Goal: Transaction & Acquisition: Purchase product/service

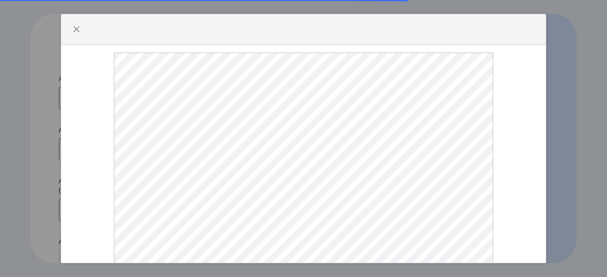
select select
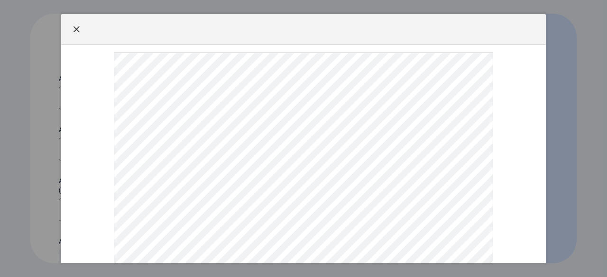
type input "[EMAIL_ADDRESS][DOMAIN_NAME]"
click at [77, 29] on span "button" at bounding box center [77, 30] width 8 height 8
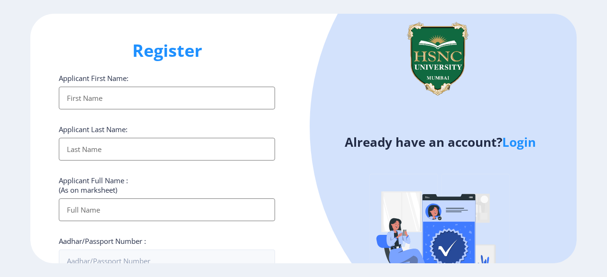
click at [89, 96] on input "Applicant First Name:" at bounding box center [167, 98] width 216 height 23
type input "[PERSON_NAME]"
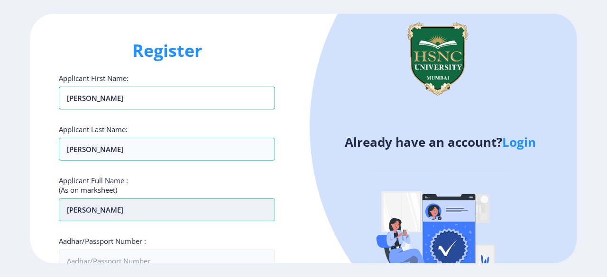
scroll to position [52, 0]
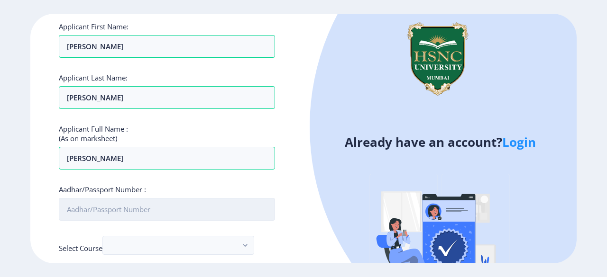
click at [125, 210] on input "Aadhar/Passport Number :" at bounding box center [167, 209] width 216 height 23
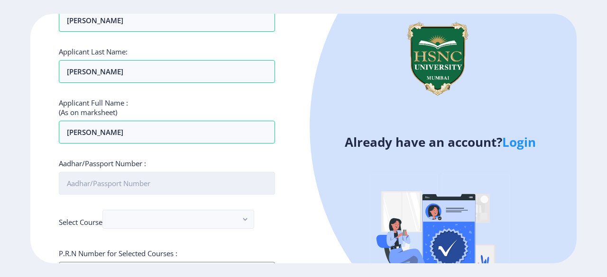
scroll to position [78, 0]
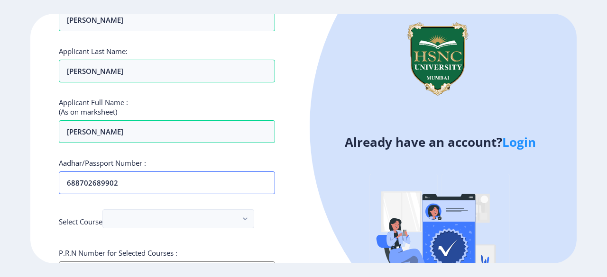
type input "688702689902"
click at [144, 227] on nb-select at bounding box center [178, 221] width 152 height 24
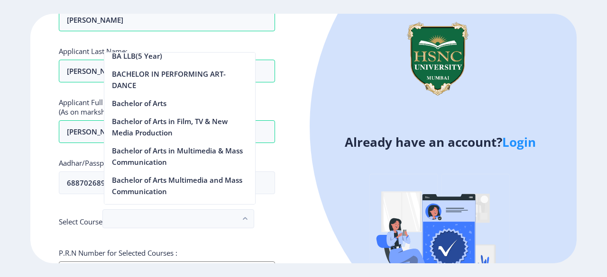
scroll to position [258, 0]
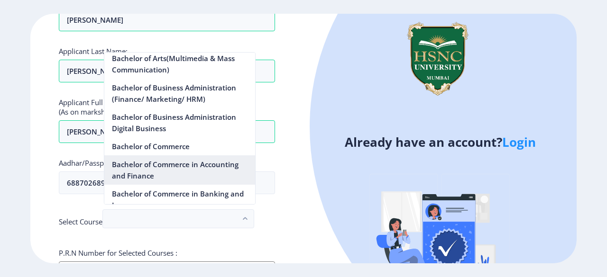
click at [162, 162] on nb-option "Bachelor of Commerce in Accounting and Finance" at bounding box center [179, 169] width 151 height 29
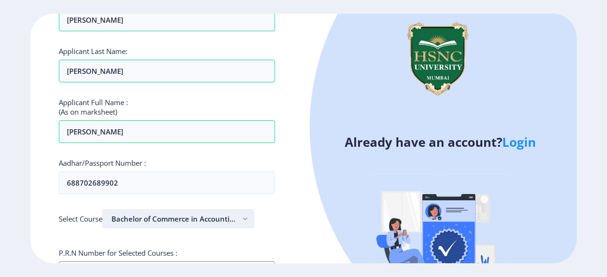
click at [202, 216] on button "Bachelor of Commerce in Accounting and Finance" at bounding box center [178, 218] width 152 height 19
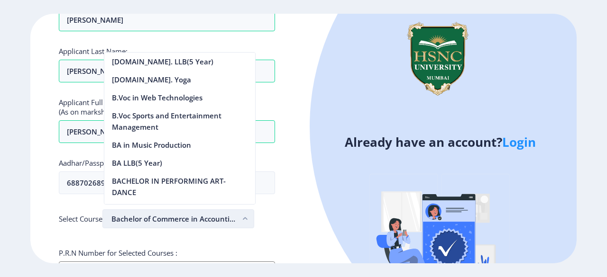
scroll to position [300, 0]
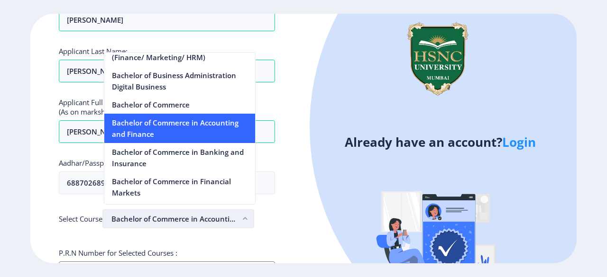
click at [202, 216] on button "Bachelor of Commerce in Accounting and Finance" at bounding box center [178, 218] width 152 height 19
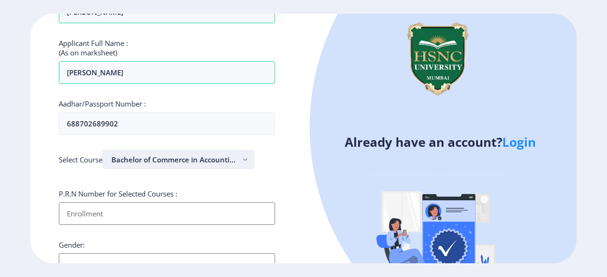
scroll to position [138, 0]
click at [202, 216] on input "Applicant First Name:" at bounding box center [167, 213] width 216 height 23
type input "[PERSON_NAME]"
type input "9833745938"
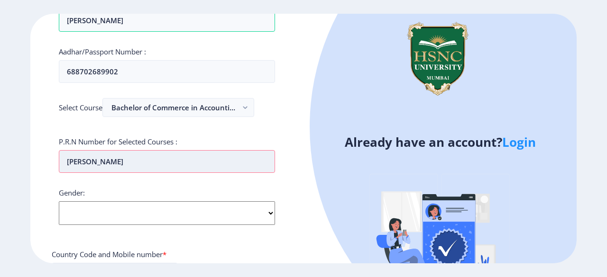
scroll to position [190, 0]
type input "M"
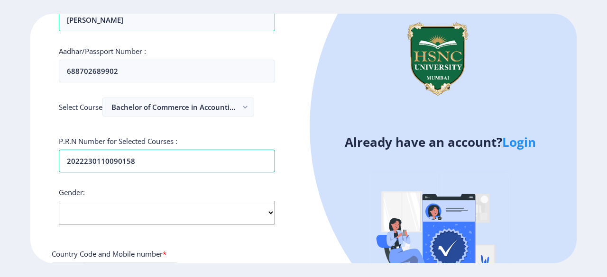
type input "2022230110090158"
click at [121, 214] on select "Select Gender [DEMOGRAPHIC_DATA] [DEMOGRAPHIC_DATA] Other" at bounding box center [167, 213] width 216 height 24
select select "[DEMOGRAPHIC_DATA]"
click at [59, 201] on select "Select Gender [DEMOGRAPHIC_DATA] [DEMOGRAPHIC_DATA] Other" at bounding box center [167, 213] width 216 height 24
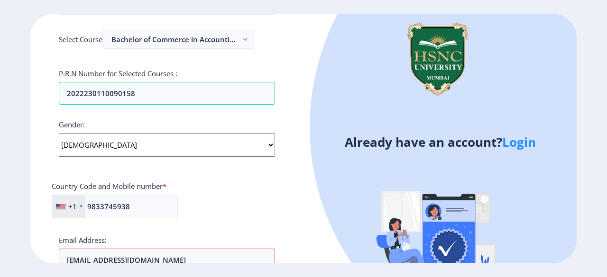
click at [72, 205] on div "+1" at bounding box center [72, 206] width 9 height 9
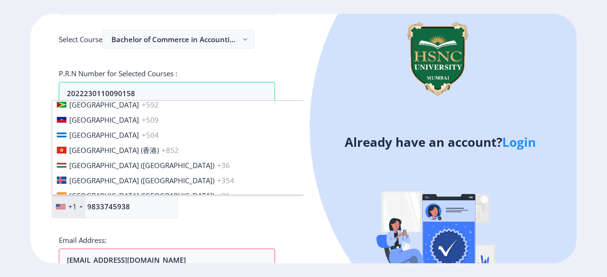
scroll to position [1409, 0]
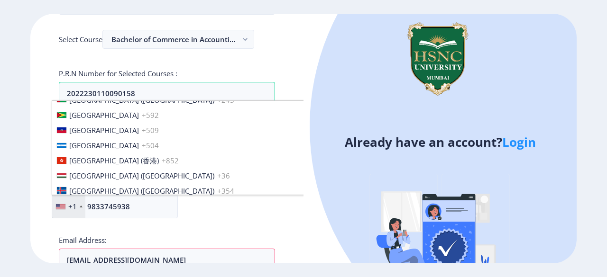
click at [88, 201] on span "[GEOGRAPHIC_DATA] ([GEOGRAPHIC_DATA])" at bounding box center [141, 205] width 145 height 9
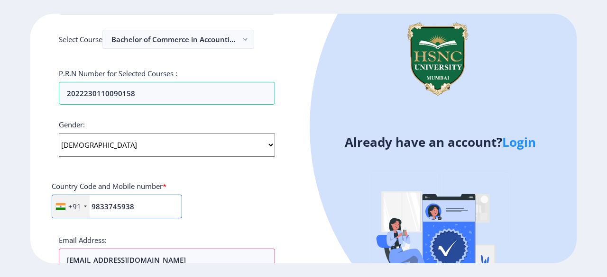
scroll to position [369, 0]
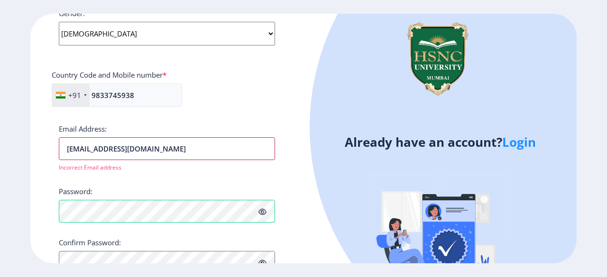
drag, startPoint x: 200, startPoint y: 145, endPoint x: 47, endPoint y: 173, distance: 155.5
click at [47, 173] on div "Register Applicant First Name: [PERSON_NAME] Applicant Last Name: [PERSON_NAME]…" at bounding box center [166, 139] width 273 height 250
type input "[PERSON_NAME][EMAIL_ADDRESS][DOMAIN_NAME]"
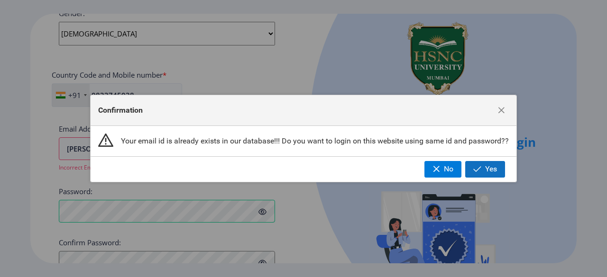
click at [476, 167] on span "button" at bounding box center [477, 169] width 8 height 8
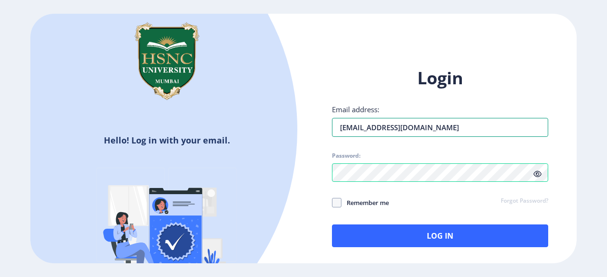
drag, startPoint x: 453, startPoint y: 127, endPoint x: 288, endPoint y: 140, distance: 165.4
click at [288, 140] on div "Hello! Log in with your email. Don't have an account? Register Login Email addr…" at bounding box center [303, 139] width 546 height 250
type input "[PERSON_NAME][EMAIL_ADDRESS][DOMAIN_NAME]"
click at [537, 173] on icon at bounding box center [537, 174] width 8 height 7
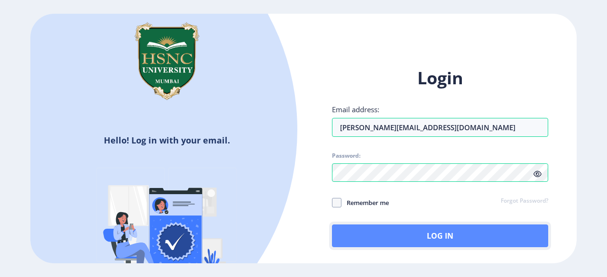
click at [370, 241] on button "Log In" at bounding box center [440, 236] width 216 height 23
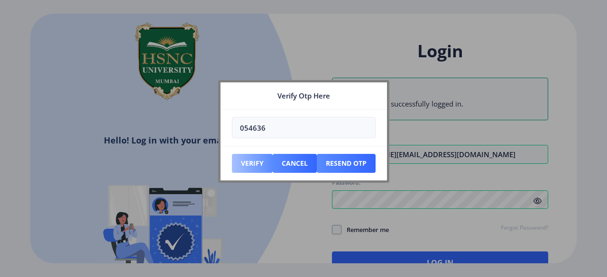
type input "054636"
click at [265, 163] on button "Verify" at bounding box center [252, 163] width 41 height 19
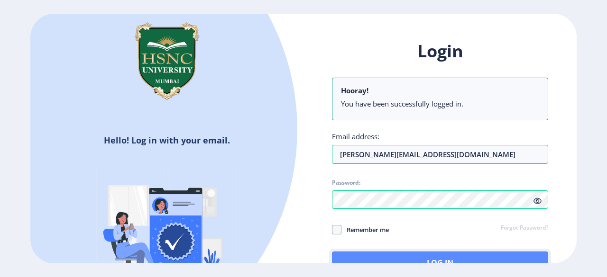
click at [412, 255] on button "Log In" at bounding box center [440, 263] width 216 height 23
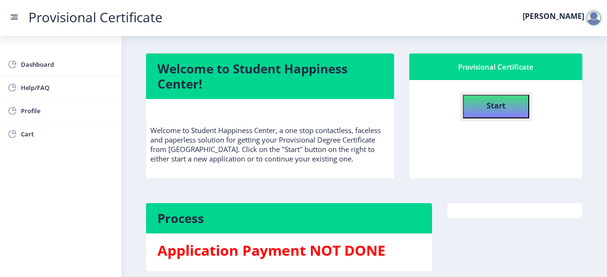
click at [493, 98] on h4 "Start" at bounding box center [495, 104] width 19 height 17
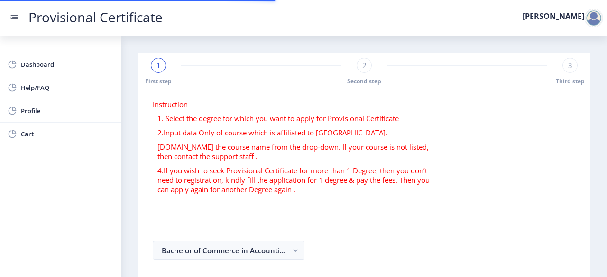
select select
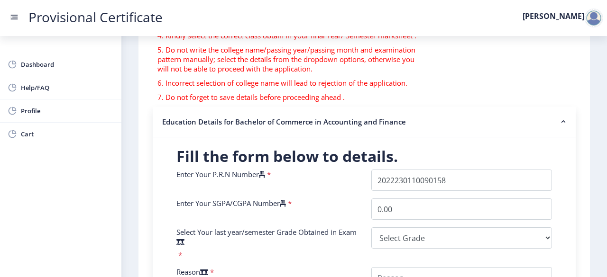
scroll to position [171, 0]
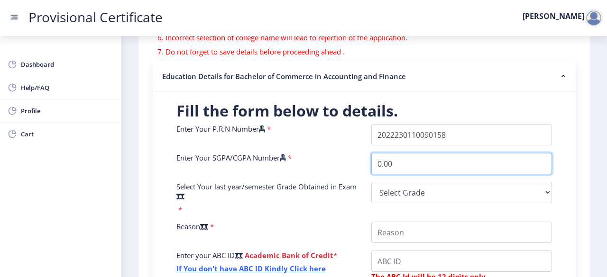
click at [411, 167] on input "0.00" at bounding box center [461, 163] width 181 height 21
type input "0"
type input "9.54"
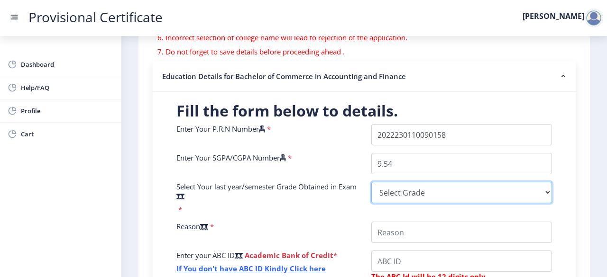
click at [399, 192] on select "Select Grade O A+ A B+ B C D F(Fail)" at bounding box center [461, 192] width 181 height 21
select select "A+"
click at [371, 182] on select "Select Grade O A+ A B+ B C D F(Fail)" at bounding box center [461, 192] width 181 height 21
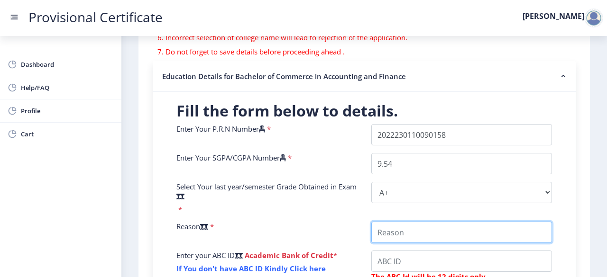
click at [385, 229] on input "College Name" at bounding box center [461, 232] width 181 height 21
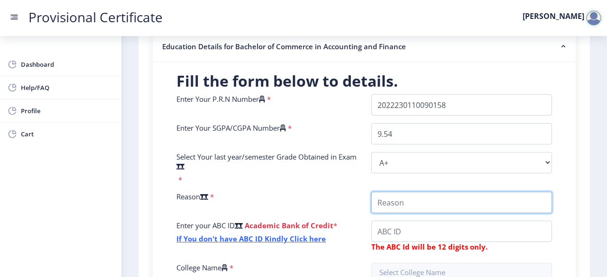
scroll to position [214, 0]
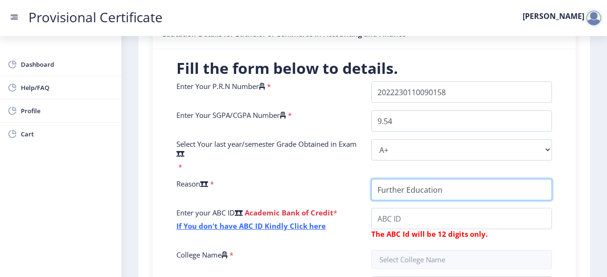
type input "Further Education"
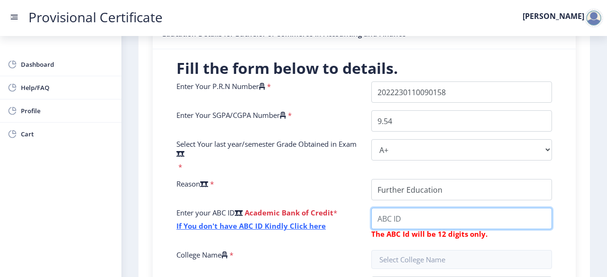
click at [415, 221] on input "College Name" at bounding box center [461, 218] width 181 height 21
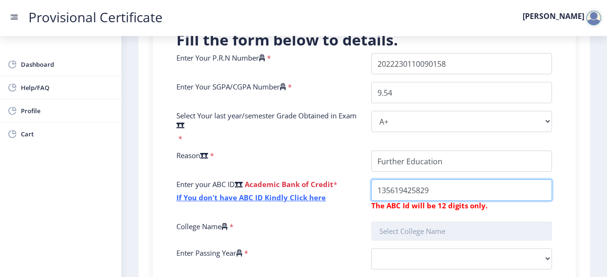
type input "135619425829"
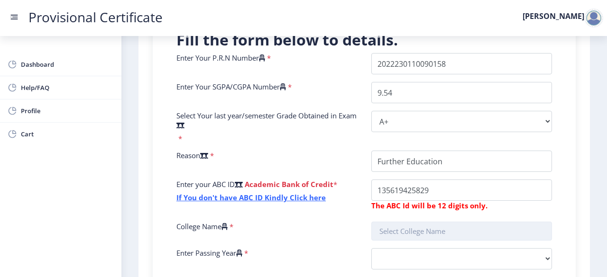
click at [430, 227] on input "text" at bounding box center [461, 231] width 181 height 19
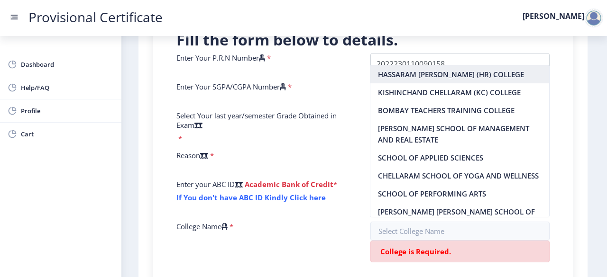
click at [421, 69] on nb-option "HASSARAM [PERSON_NAME] (HR) COLLEGE" at bounding box center [459, 74] width 179 height 18
type input "HASSARAM [PERSON_NAME] (HR) COLLEGE"
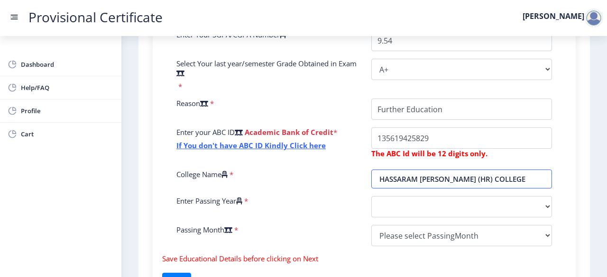
scroll to position [295, 0]
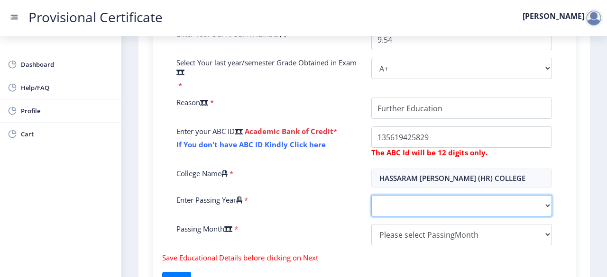
click at [403, 202] on select "2025 2024 2023 2022 2021 2020 2019 2018 2017 2016 2015 2014 2013 2012 2011 2010…" at bounding box center [461, 205] width 181 height 21
select select "2025"
click at [371, 195] on select "2025 2024 2023 2022 2021 2020 2019 2018 2017 2016 2015 2014 2013 2012 2011 2010…" at bounding box center [461, 205] width 181 height 21
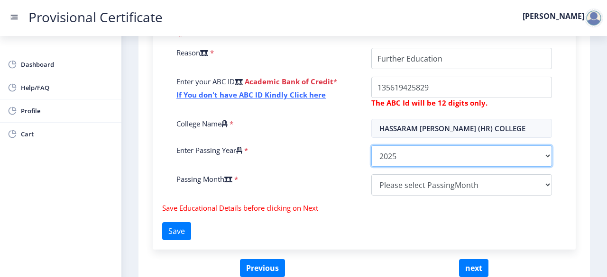
scroll to position [354, 0]
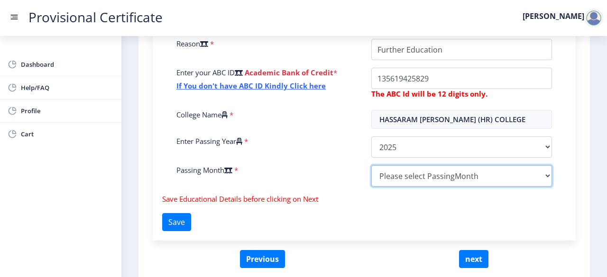
click at [399, 169] on select "Please select PassingMonth (01) January (02) February (03) March (04) April (05…" at bounding box center [461, 175] width 181 height 21
select select "April"
click at [371, 165] on select "Please select PassingMonth (01) January (02) February (03) March (04) April (05…" at bounding box center [461, 175] width 181 height 21
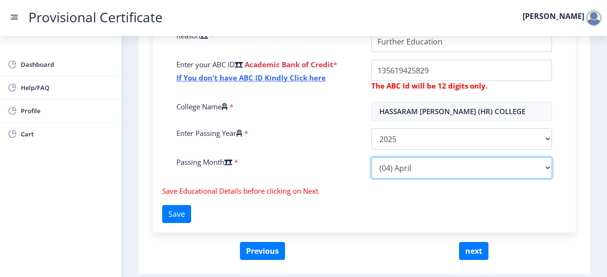
scroll to position [363, 0]
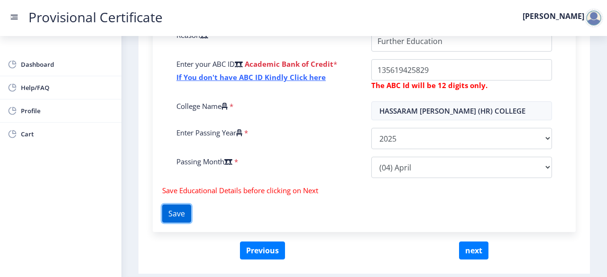
click at [189, 213] on button "Save" at bounding box center [176, 214] width 29 height 18
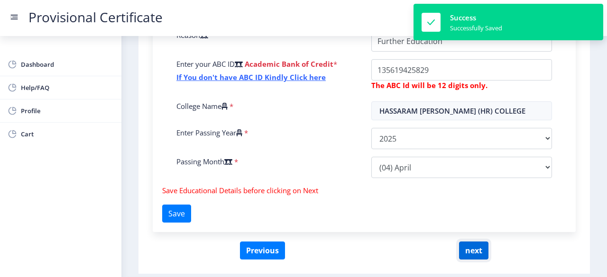
click at [474, 250] on button "next" at bounding box center [473, 251] width 29 height 18
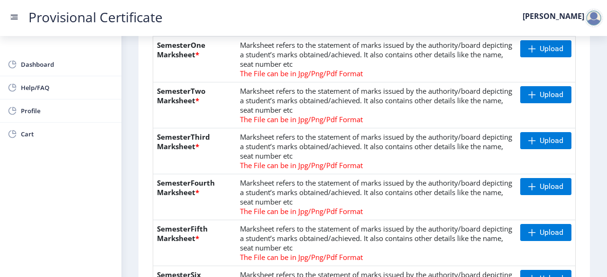
scroll to position [203, 0]
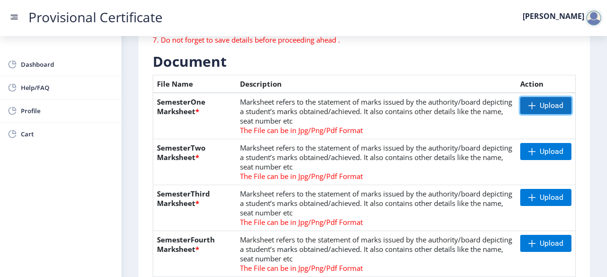
click at [535, 109] on span "Upload" at bounding box center [545, 105] width 51 height 17
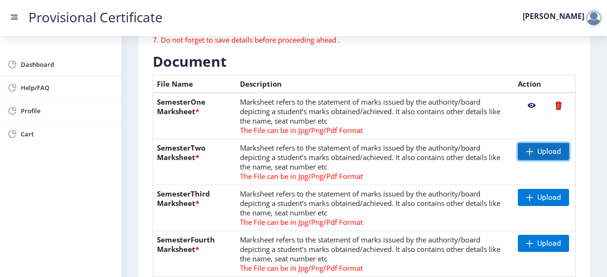
click at [537, 151] on span "Upload" at bounding box center [549, 151] width 24 height 9
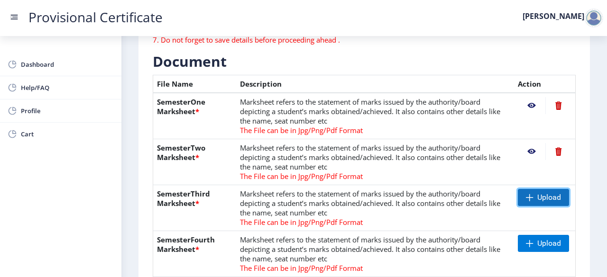
click at [530, 201] on span "Upload" at bounding box center [542, 197] width 51 height 17
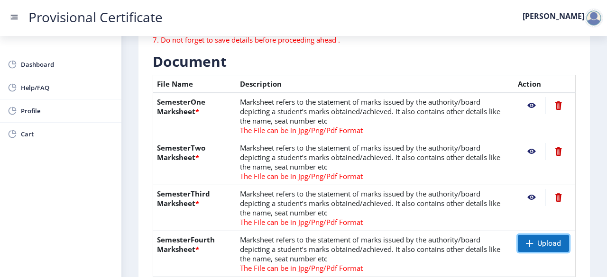
click at [533, 246] on span "Upload" at bounding box center [542, 243] width 51 height 17
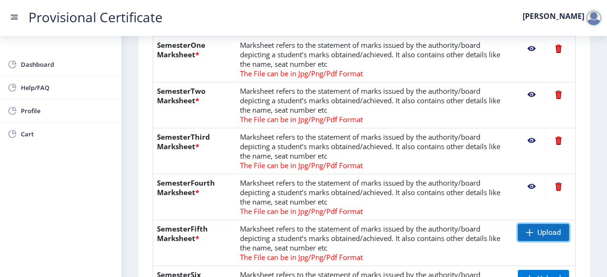
click at [555, 225] on span "Upload" at bounding box center [542, 232] width 51 height 17
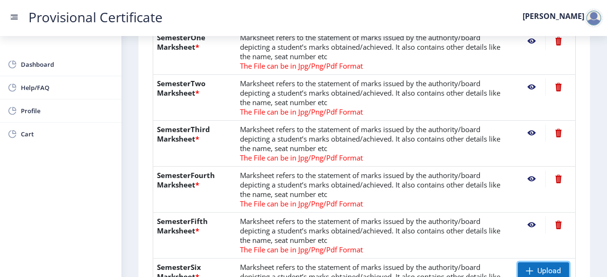
click at [529, 270] on span at bounding box center [530, 271] width 8 height 8
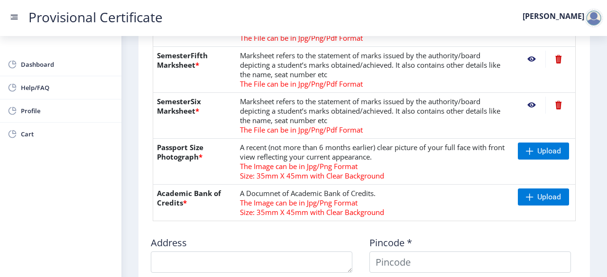
scroll to position [434, 0]
click at [540, 152] on span "Upload" at bounding box center [549, 150] width 24 height 9
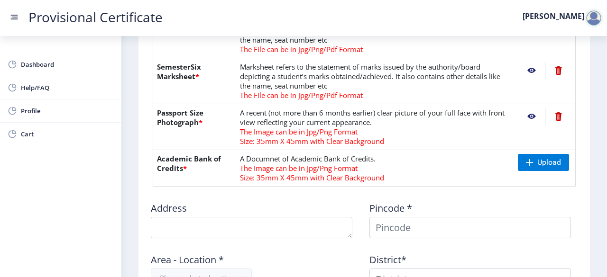
scroll to position [488, 0]
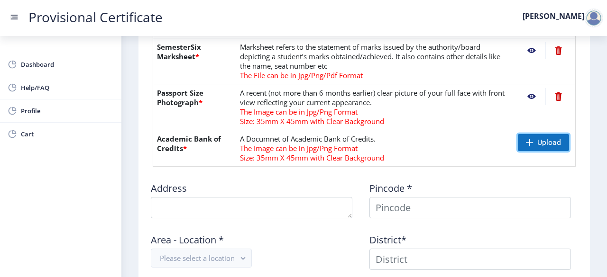
click at [526, 139] on span at bounding box center [530, 143] width 8 height 8
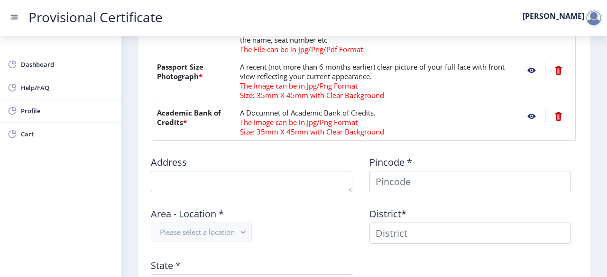
scroll to position [514, 0]
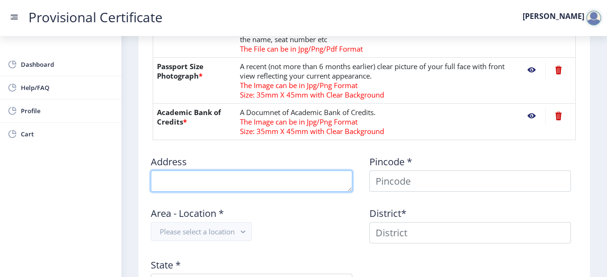
click at [271, 182] on textarea at bounding box center [251, 181] width 201 height 21
type textarea "C-1302 orchid Suburbia kandivali [GEOGRAPHIC_DATA] near [GEOGRAPHIC_DATA] signal"
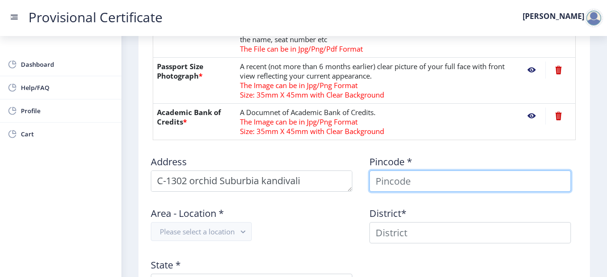
type input "[PERSON_NAME]"
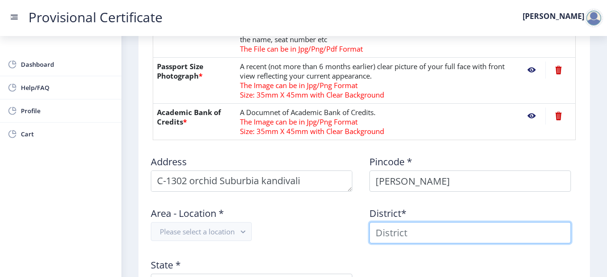
type input "[PERSON_NAME]"
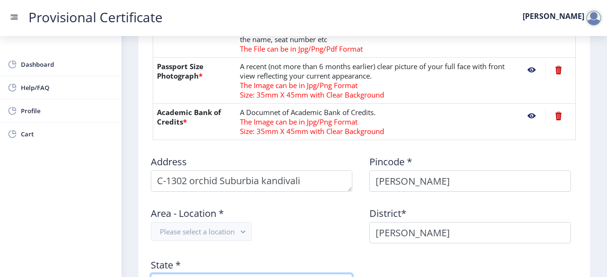
type input "[GEOGRAPHIC_DATA]"
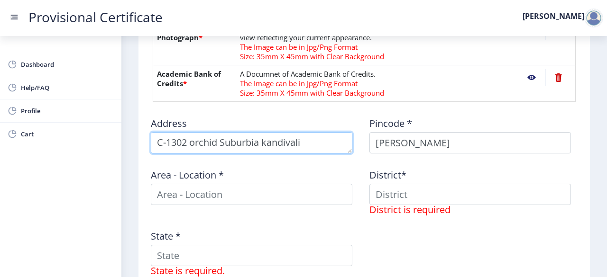
scroll to position [554, 0]
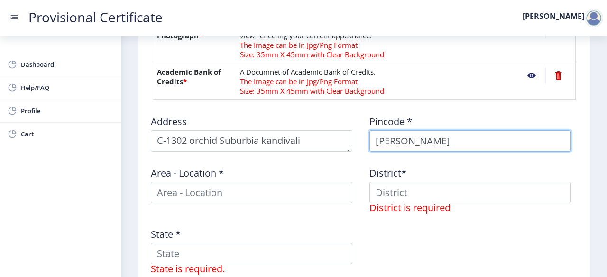
click at [427, 137] on input "[PERSON_NAME]" at bounding box center [469, 140] width 201 height 21
type input "M"
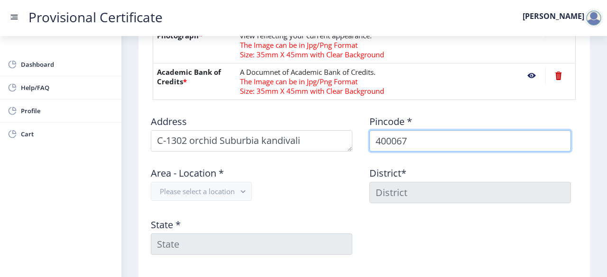
type input "400067"
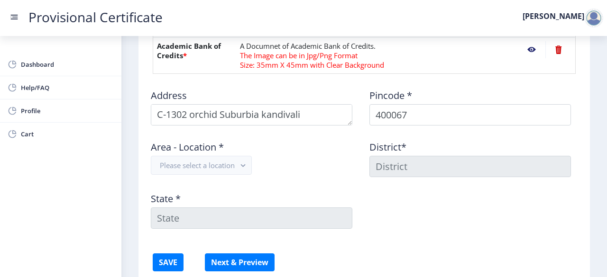
scroll to position [581, 0]
click at [203, 165] on button "Please select a location" at bounding box center [201, 164] width 101 height 19
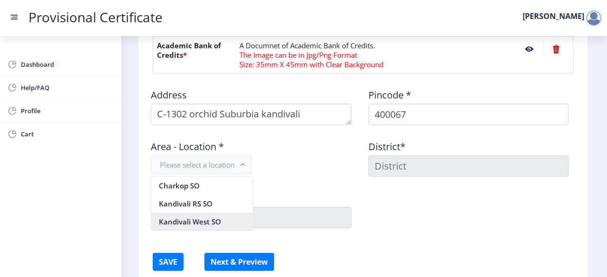
click at [190, 215] on nb-option "Kandivali West SO" at bounding box center [201, 222] width 101 height 18
type input "MUMBAI SUBURBAN"
type input "[GEOGRAPHIC_DATA]"
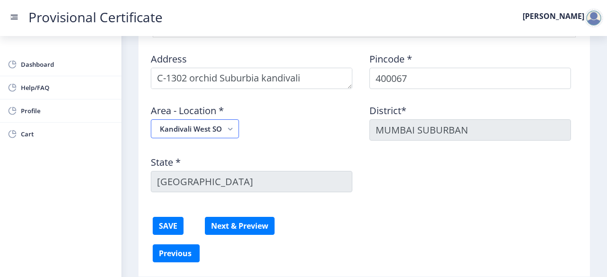
scroll to position [617, 0]
click at [168, 229] on button "SAVE" at bounding box center [168, 226] width 31 height 18
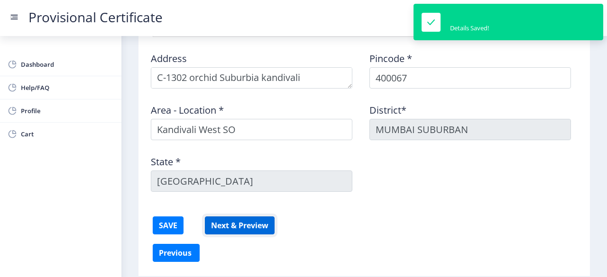
click at [238, 223] on button "Next & Preview" at bounding box center [240, 226] width 70 height 18
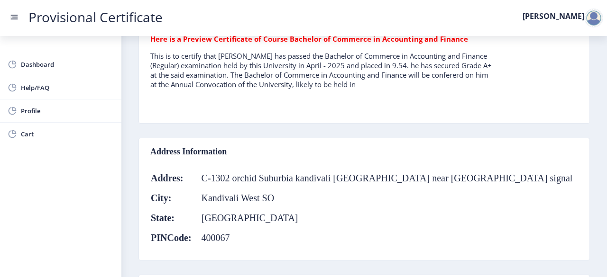
scroll to position [244, 0]
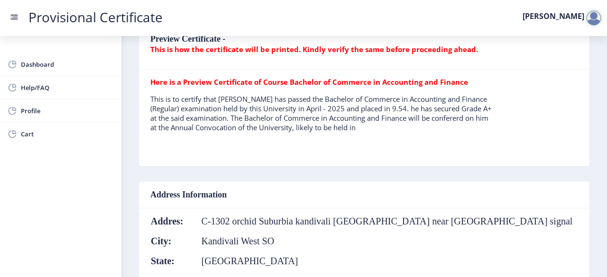
click at [278, 86] on tr "Here is a Preview Certificate of Course Bachelor of Commerce in Accounting and …" at bounding box center [321, 108] width 342 height 63
click at [426, 127] on p "This is to certify that [PERSON_NAME] has passed the Bachelor of Commerce in Ac…" at bounding box center [321, 113] width 342 height 38
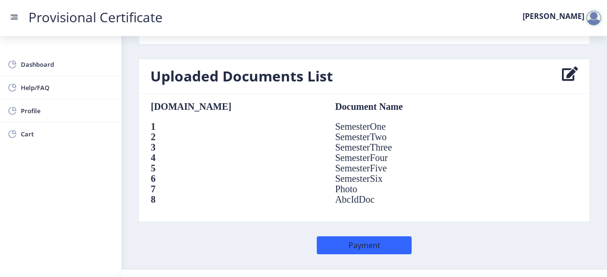
scroll to position [705, 0]
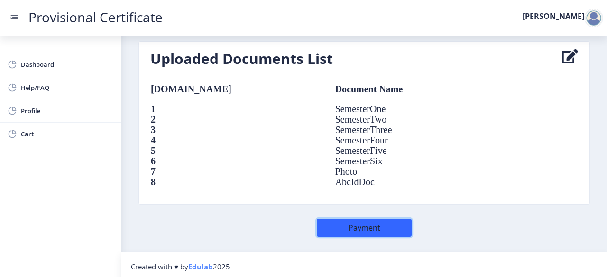
click at [362, 224] on button "Payment" at bounding box center [364, 228] width 95 height 18
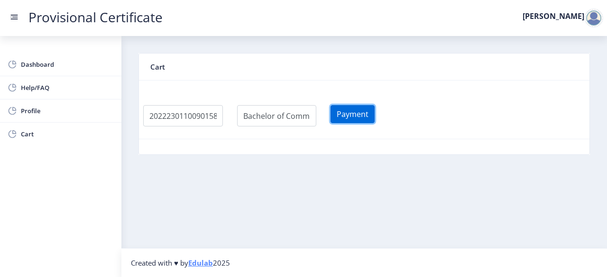
click at [363, 117] on button "Payment" at bounding box center [352, 114] width 44 height 18
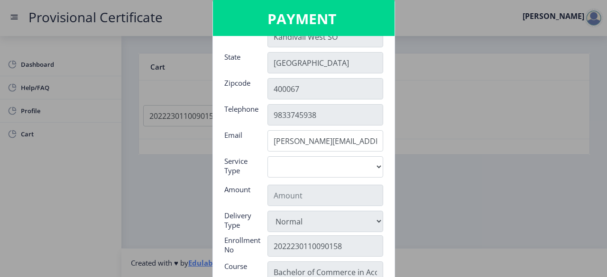
scroll to position [37, 0]
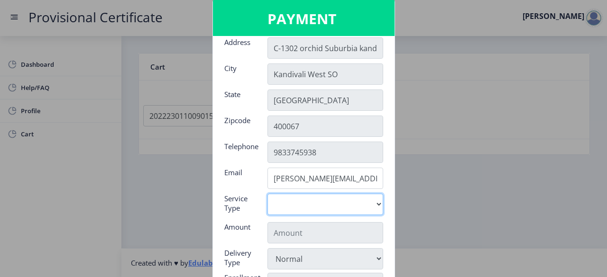
click at [311, 202] on select "Digital" at bounding box center [325, 204] width 116 height 21
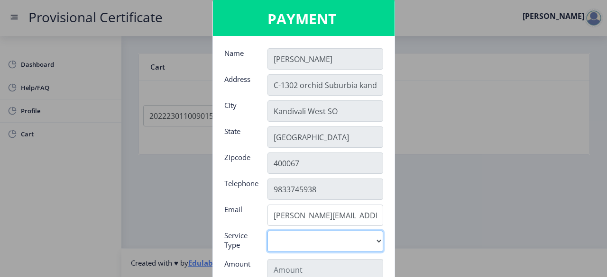
scroll to position [149, 0]
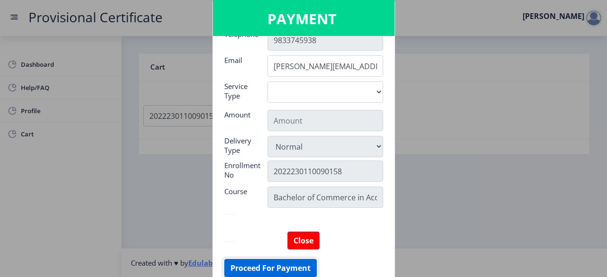
click at [257, 265] on button "Proceed For Payment" at bounding box center [270, 268] width 92 height 18
click at [256, 260] on button "Proceed For Payment" at bounding box center [270, 268] width 92 height 18
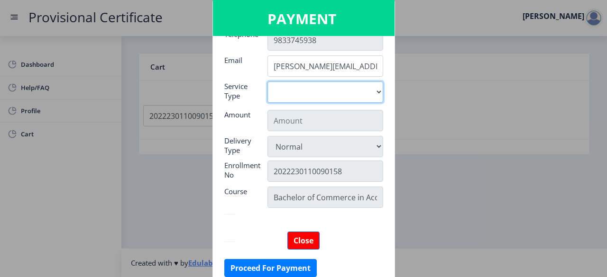
click at [283, 101] on select "Digital" at bounding box center [325, 92] width 116 height 21
select select "old"
click at [267, 82] on select "Digital" at bounding box center [325, 92] width 116 height 21
type input "795"
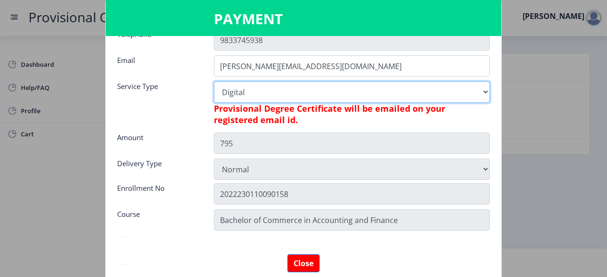
click at [318, 95] on select "Digital" at bounding box center [352, 92] width 276 height 21
click at [246, 91] on select "Digital" at bounding box center [352, 92] width 276 height 21
click at [214, 82] on select "Digital" at bounding box center [352, 92] width 276 height 21
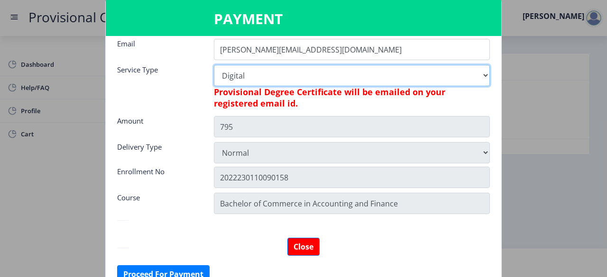
scroll to position [172, 0]
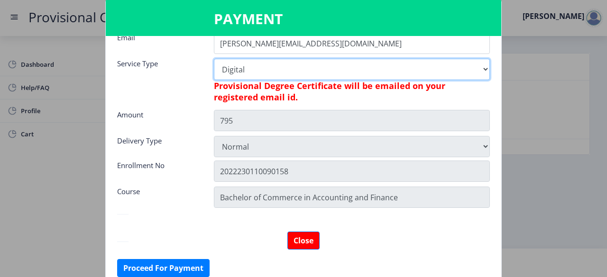
click at [261, 71] on select "Digital" at bounding box center [352, 69] width 276 height 21
click at [214, 59] on select "Digital" at bounding box center [352, 69] width 276 height 21
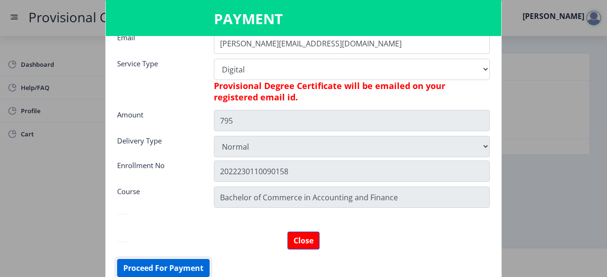
click at [148, 262] on button "Proceed For Payment" at bounding box center [163, 268] width 92 height 18
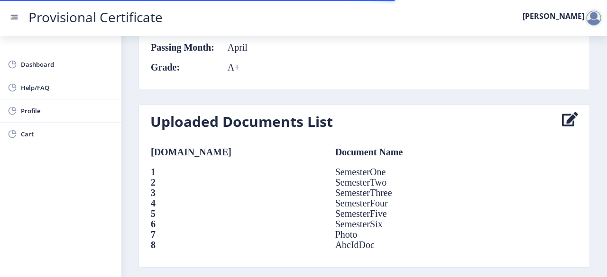
scroll to position [705, 0]
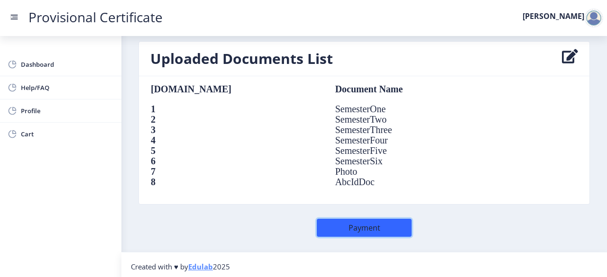
click at [386, 224] on button "Payment" at bounding box center [364, 228] width 95 height 18
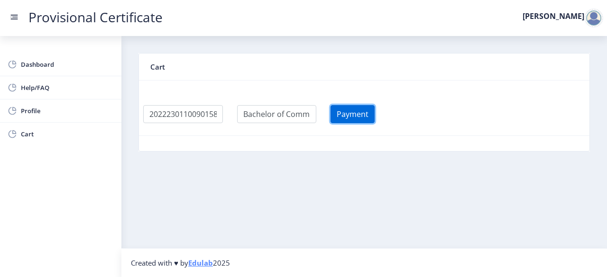
click at [348, 118] on button "Payment" at bounding box center [352, 114] width 44 height 18
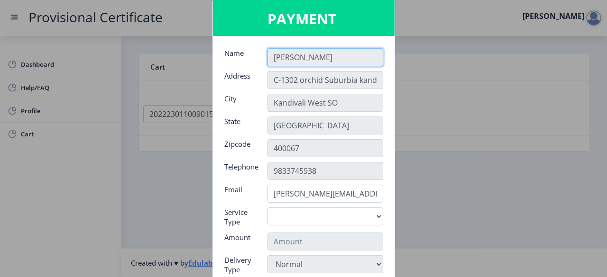
scroll to position [116, 0]
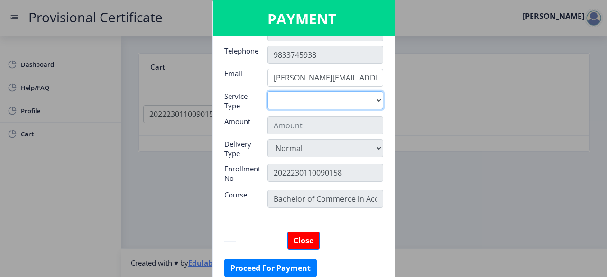
click at [306, 99] on select "Digital" at bounding box center [325, 100] width 116 height 18
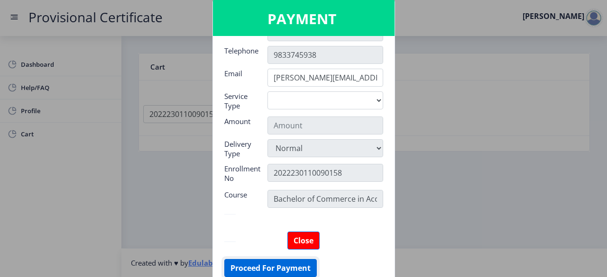
click at [263, 263] on button "Proceed For Payment" at bounding box center [270, 268] width 92 height 18
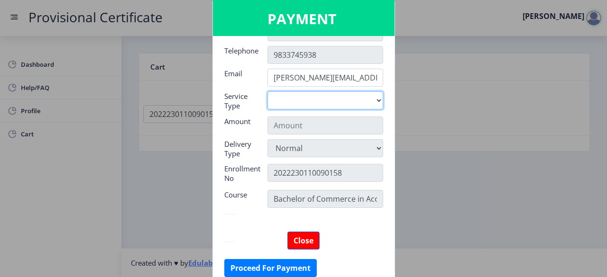
click at [294, 91] on select "Digital" at bounding box center [325, 100] width 116 height 18
select select "old"
click at [267, 91] on select "Digital" at bounding box center [325, 100] width 116 height 18
type input "795"
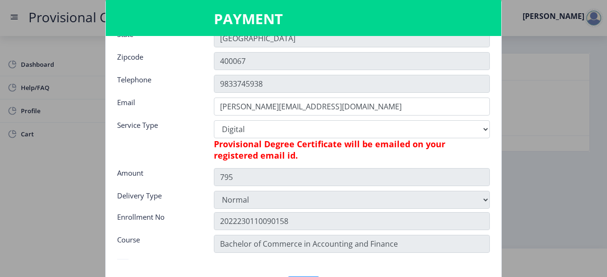
scroll to position [132, 0]
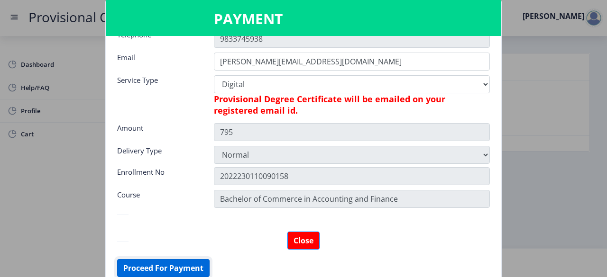
click at [190, 260] on button "Proceed For Payment" at bounding box center [163, 268] width 92 height 18
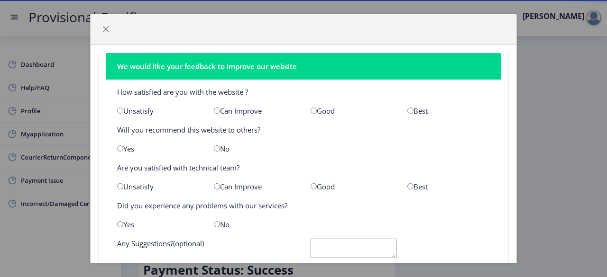
click at [407, 110] on input "radio" at bounding box center [410, 111] width 6 height 6
radio input "true"
click at [117, 147] on input "radio" at bounding box center [120, 148] width 6 height 6
radio input "true"
click at [407, 185] on input "radio" at bounding box center [410, 186] width 6 height 6
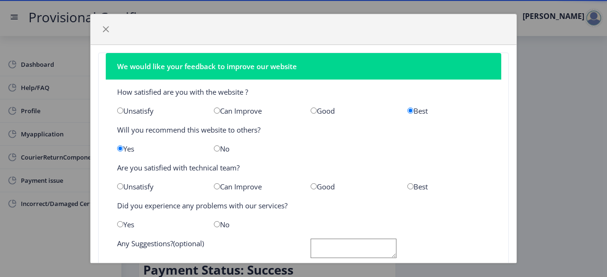
radio input "true"
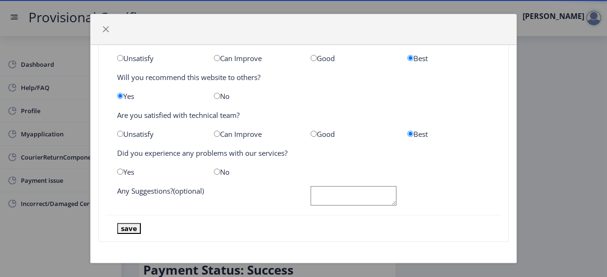
click at [214, 170] on input "radio" at bounding box center [217, 172] width 6 height 6
radio input "true"
click at [130, 227] on button "save" at bounding box center [129, 228] width 24 height 11
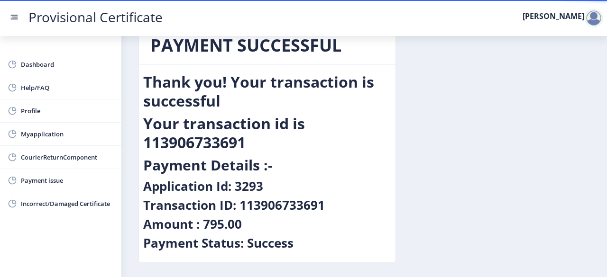
scroll to position [18, 0]
